Goal: Task Accomplishment & Management: Use online tool/utility

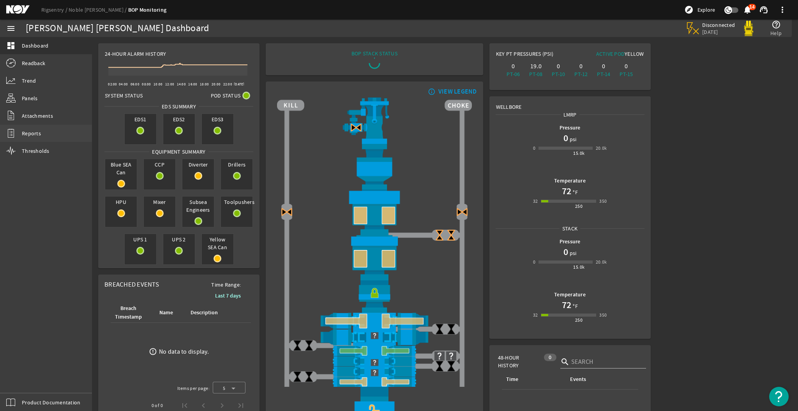
click at [28, 134] on span "Reports" at bounding box center [31, 133] width 19 height 8
click at [32, 151] on span "Thresholds" at bounding box center [36, 151] width 28 height 8
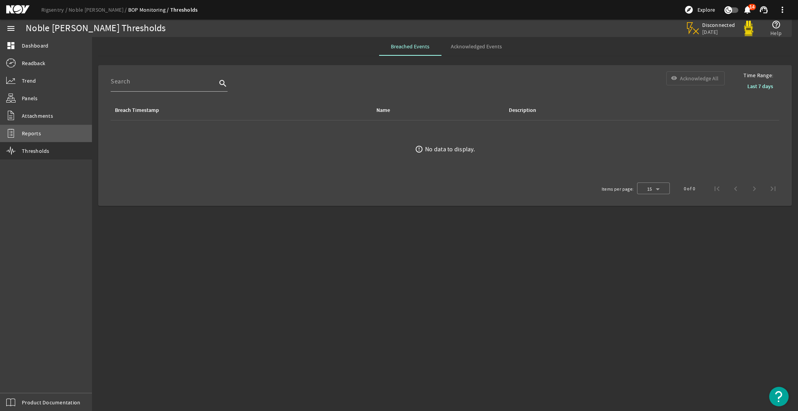
click at [32, 136] on span "Reports" at bounding box center [31, 133] width 19 height 8
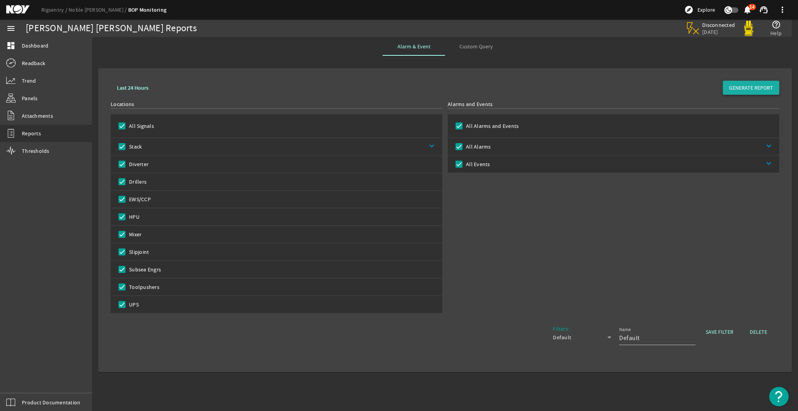
click at [753, 86] on span "GENERATE REPORT" at bounding box center [751, 88] width 44 height 8
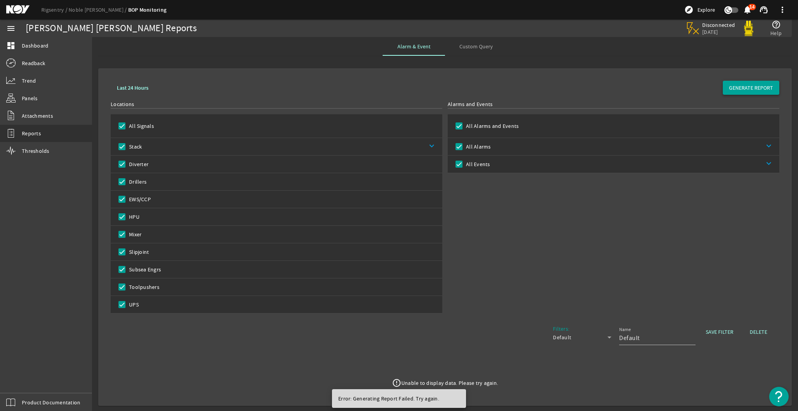
click at [749, 88] on span "GENERATE REPORT" at bounding box center [751, 88] width 44 height 8
